Goal: Navigation & Orientation: Find specific page/section

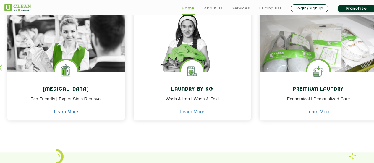
scroll to position [266, 0]
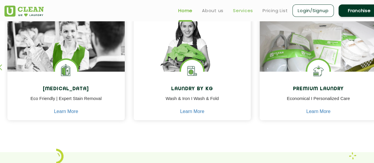
click at [237, 12] on link "Services" at bounding box center [243, 10] width 20 height 7
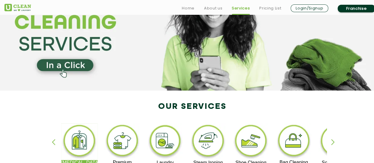
scroll to position [118, 0]
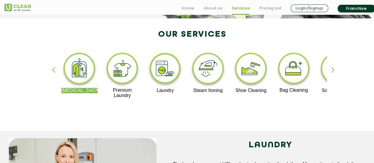
click at [332, 69] on div "button" at bounding box center [335, 75] width 9 height 16
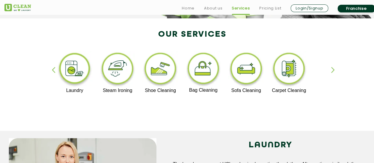
click at [241, 69] on img at bounding box center [246, 69] width 36 height 37
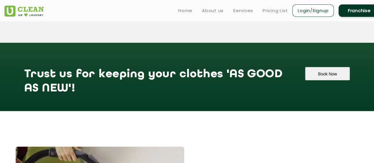
scroll to position [409, 0]
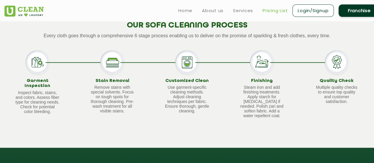
click at [270, 9] on link "Pricing List" at bounding box center [274, 10] width 25 height 7
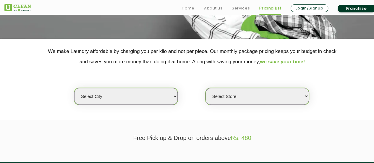
scroll to position [238, 0]
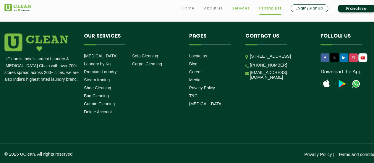
click at [235, 8] on link "Services" at bounding box center [241, 8] width 18 height 7
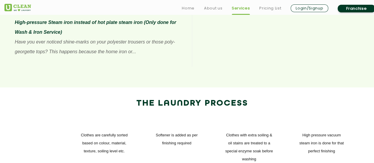
scroll to position [739, 0]
